Goal: Task Accomplishment & Management: Complete application form

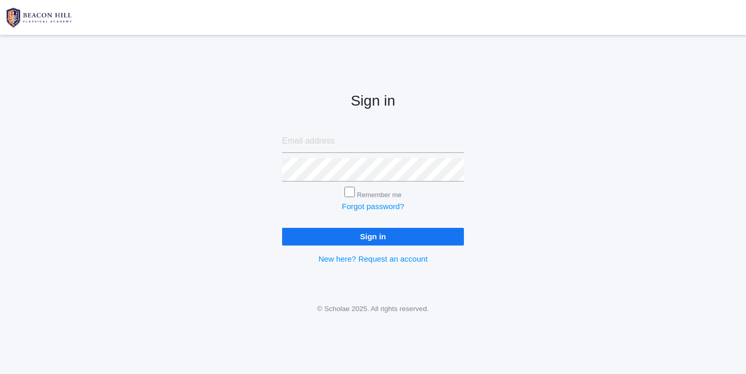
click at [345, 139] on input "email" at bounding box center [373, 140] width 182 height 23
type input "websterjl03@aol.com"
click at [357, 236] on input "Sign in" at bounding box center [373, 236] width 182 height 17
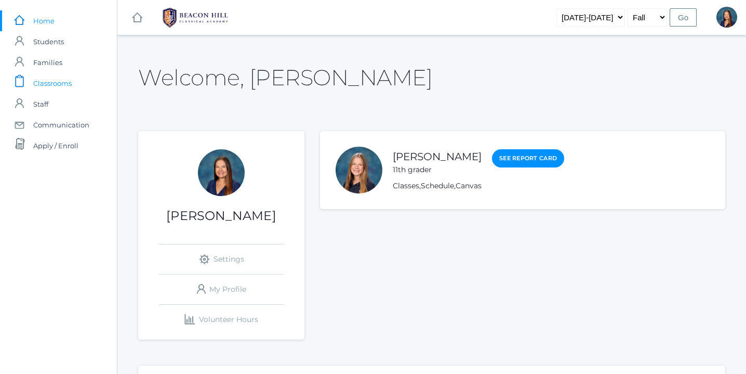
click at [62, 84] on span "Classrooms" at bounding box center [52, 83] width 38 height 21
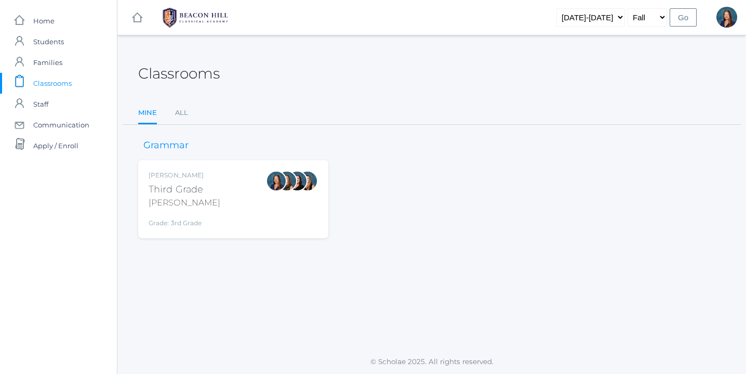
click at [247, 202] on div "Lori Webster Third Grade Webster Grade: 3rd Grade 03LA" at bounding box center [233, 198] width 169 height 57
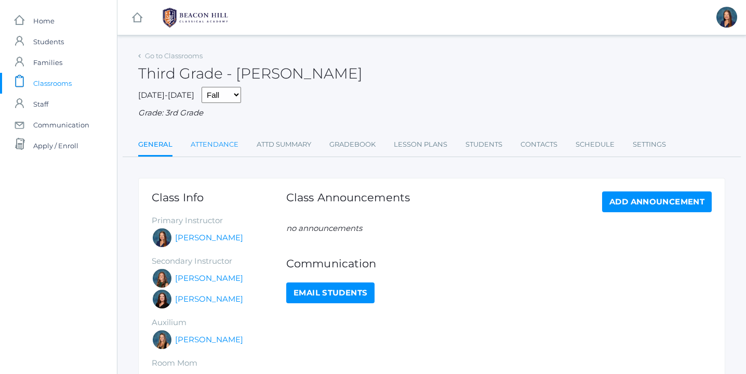
click at [220, 143] on link "Attendance" at bounding box center [215, 144] width 48 height 21
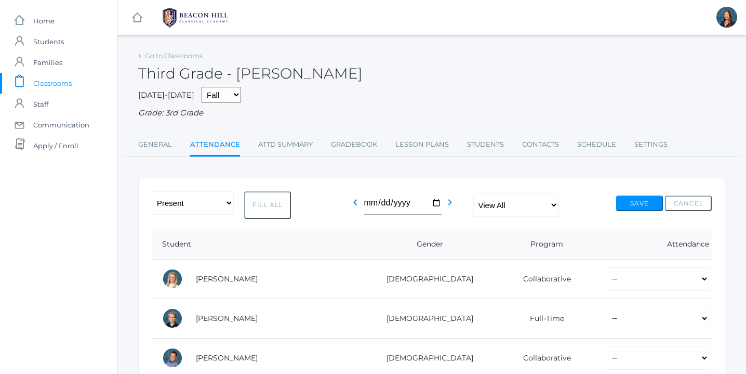
click at [272, 201] on button "Fill All" at bounding box center [267, 205] width 47 height 28
select select "P"
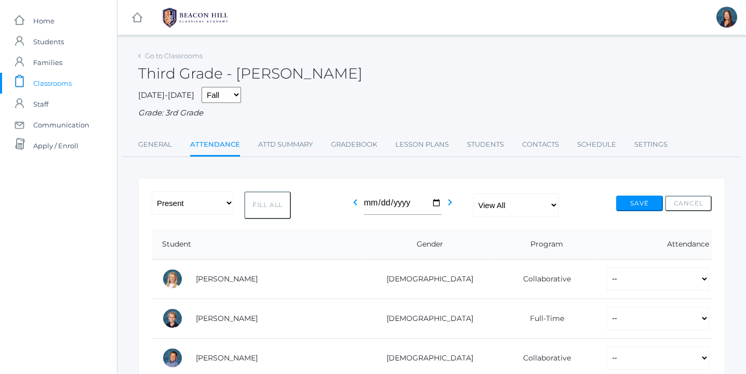
select select "P"
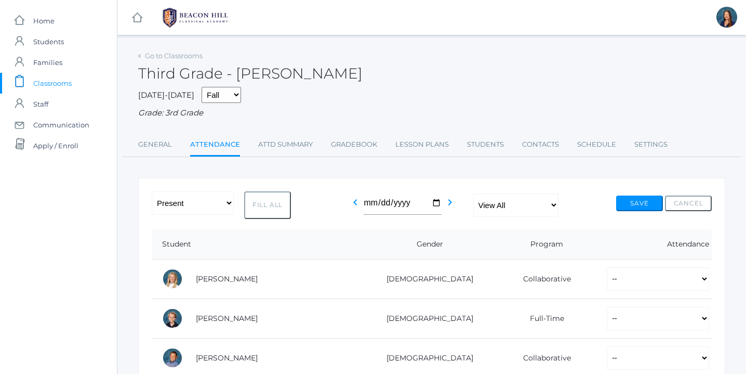
select select "P"
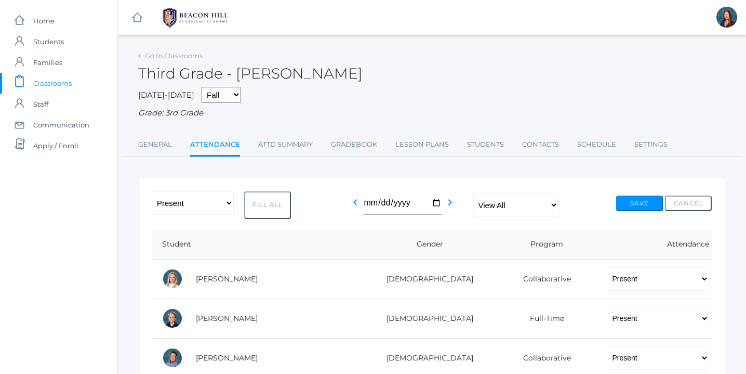
select select "P"
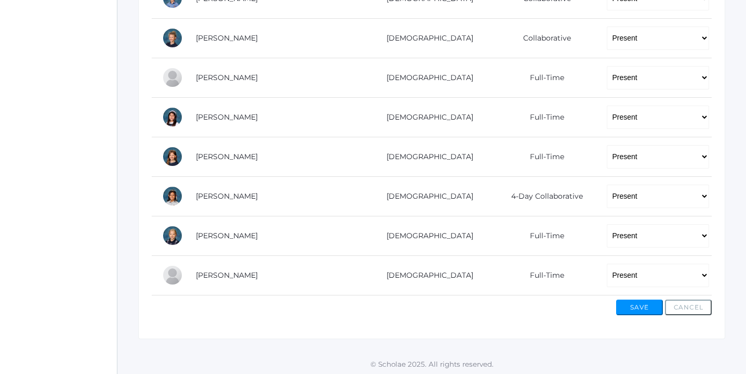
scroll to position [715, 0]
click at [704, 273] on select "-- Present Present-At-Home Tardy Excused Tardy Unexcused Absent Excused Absent …" at bounding box center [658, 273] width 102 height 23
select select "AE"
click at [607, 262] on select "-- Present Present-At-Home Tardy Excused Tardy Unexcused Absent Excused Absent …" at bounding box center [658, 273] width 102 height 23
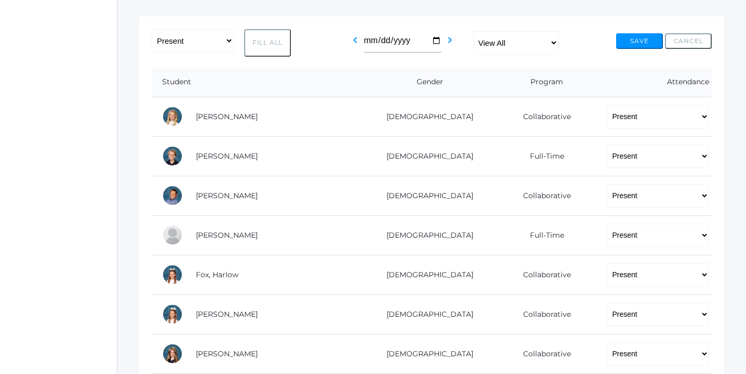
scroll to position [162, 0]
click at [704, 116] on select "-- Present Present-At-Home Tardy Excused Tardy Unexcused Absent Excused Absent …" at bounding box center [658, 116] width 102 height 23
select select "AE"
click at [607, 105] on select "-- Present Present-At-Home Tardy Excused Tardy Unexcused Absent Excused Absent …" at bounding box center [658, 116] width 102 height 23
click at [636, 43] on button "Save" at bounding box center [639, 42] width 47 height 16
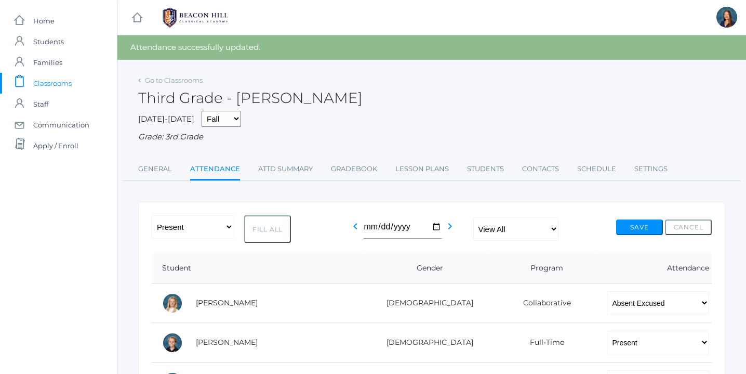
click at [583, 75] on div "Third Grade - [PERSON_NAME]" at bounding box center [431, 92] width 587 height 38
